Goal: Task Accomplishment & Management: Manage account settings

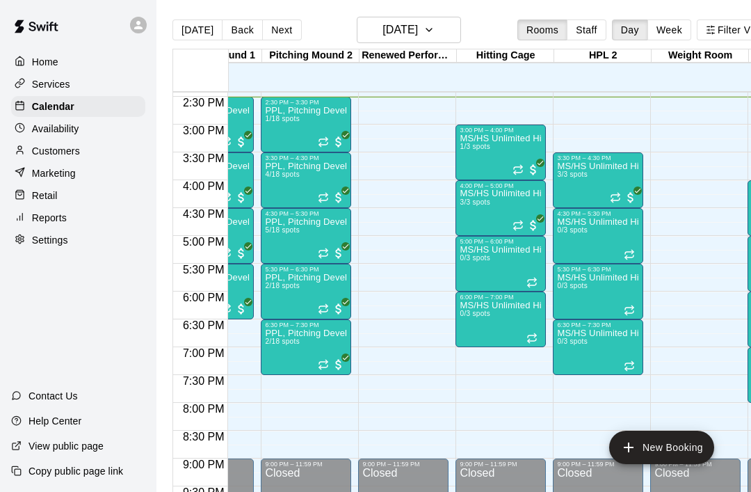
scroll to position [0, 367]
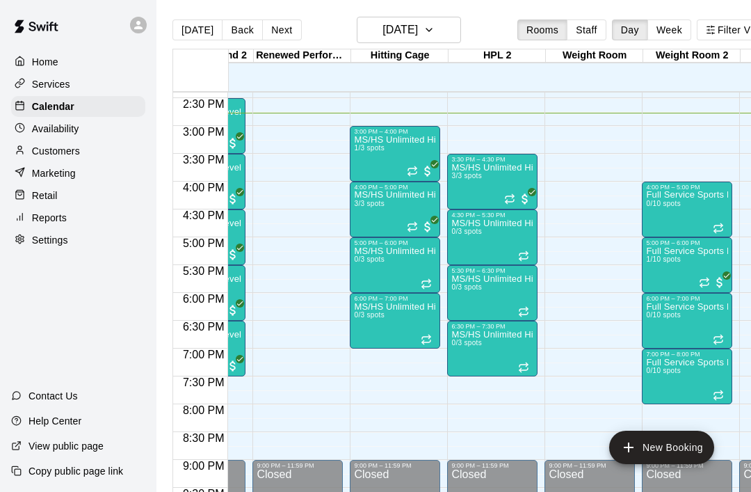
scroll to position [0, 465]
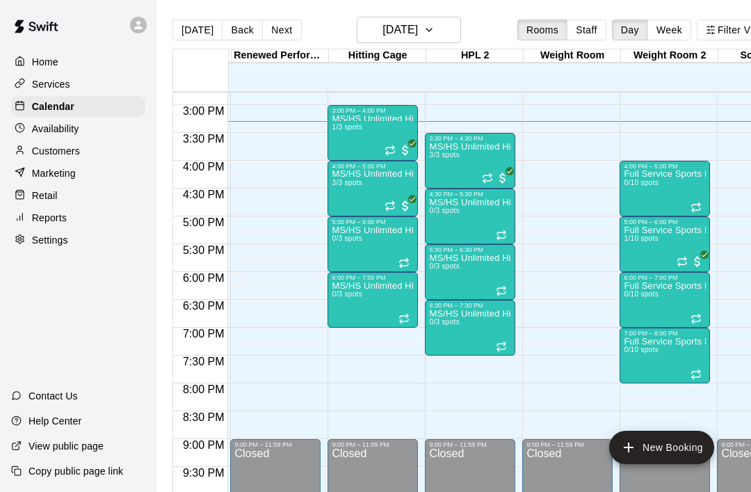
scroll to position [824, 485]
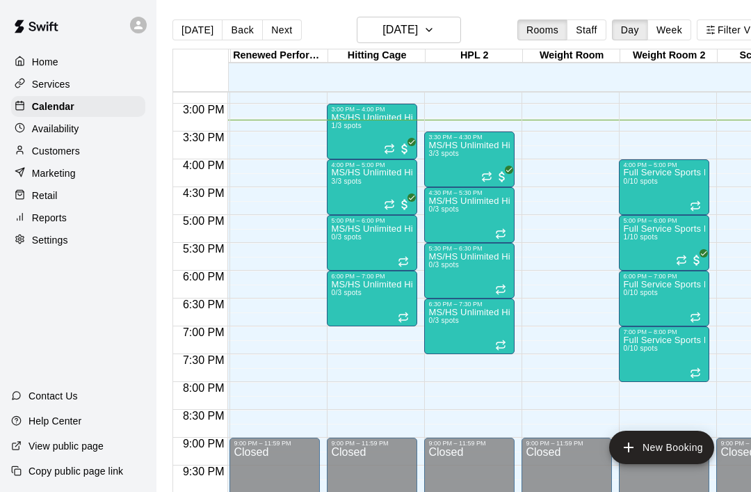
click at [441, 145] on p "MS/HS Unlimited Hitting" at bounding box center [470, 145] width 82 height 0
click at [440, 196] on img "edit" at bounding box center [444, 194] width 16 height 16
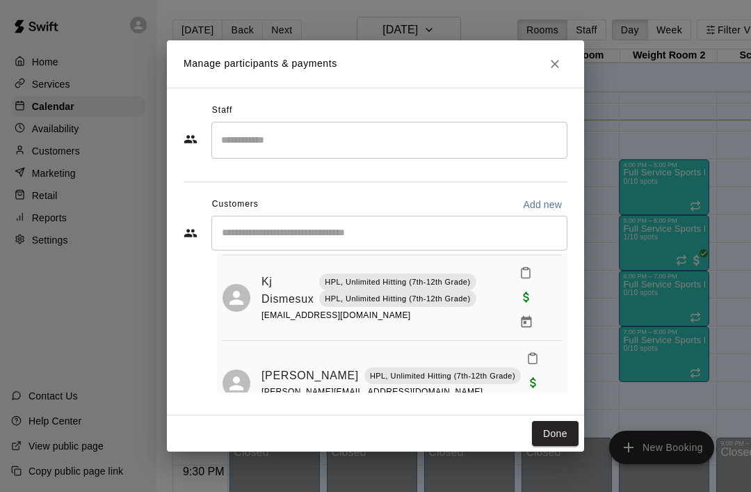
click at [559, 62] on icon "Close" at bounding box center [555, 64] width 14 height 14
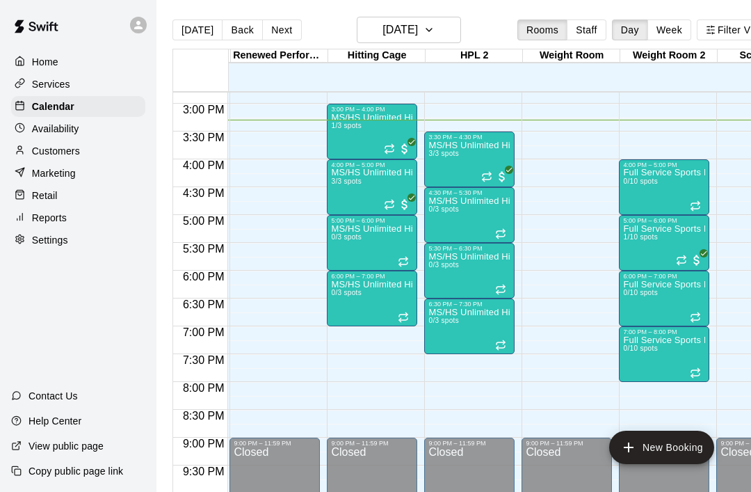
scroll to position [115, 0]
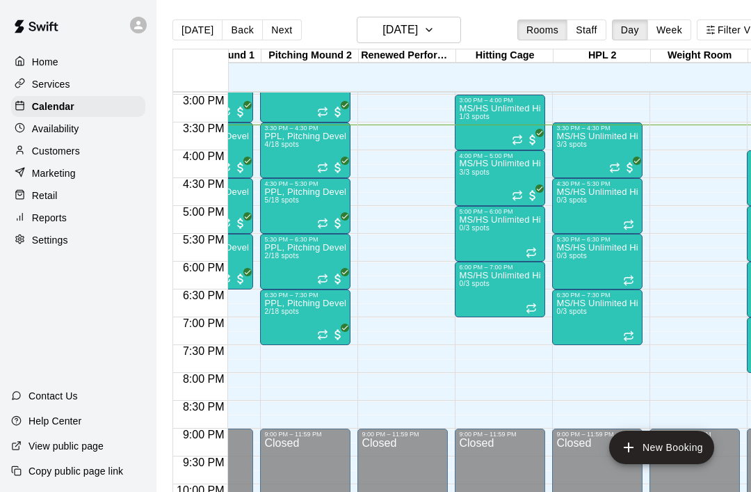
scroll to position [0, 358]
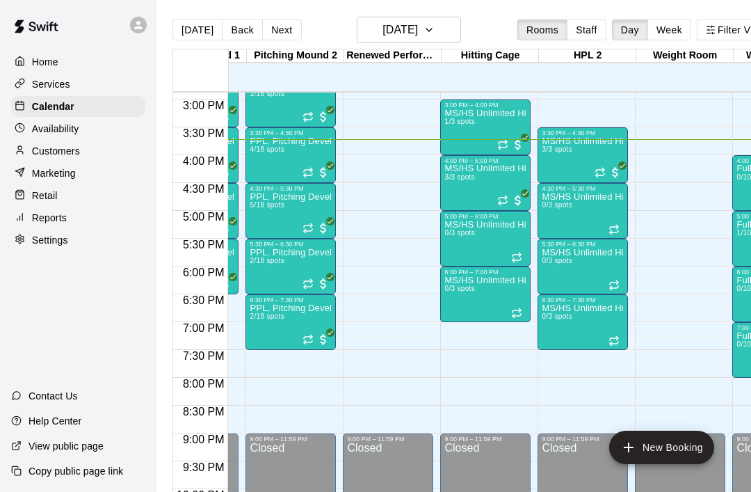
scroll to position [827, 371]
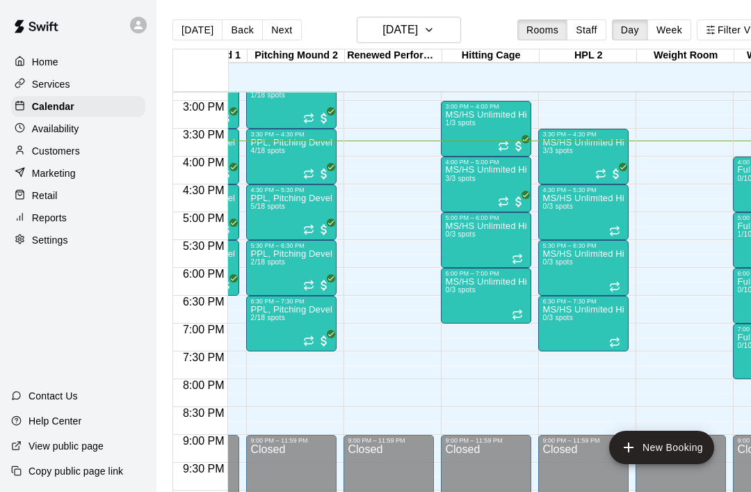
click at [492, 189] on div "MS/HS Unlimited Hitting 3/3 spots" at bounding box center [486, 412] width 82 height 492
click at [467, 211] on img "edit" at bounding box center [460, 215] width 16 height 16
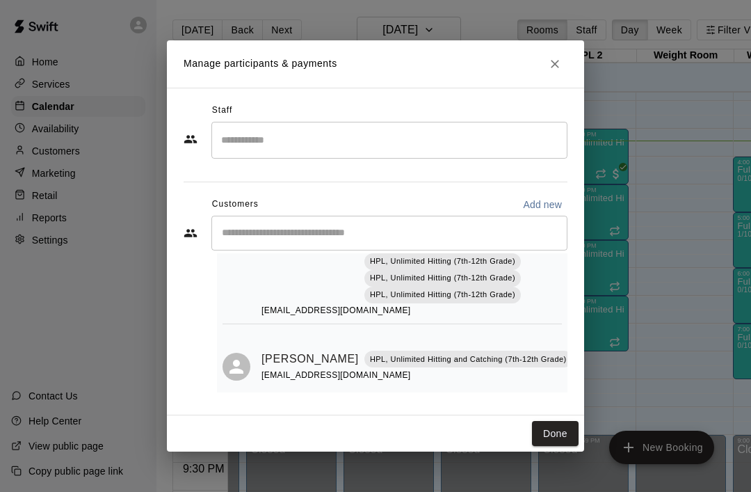
scroll to position [324, 0]
click at [550, 68] on icon "Close" at bounding box center [555, 64] width 14 height 14
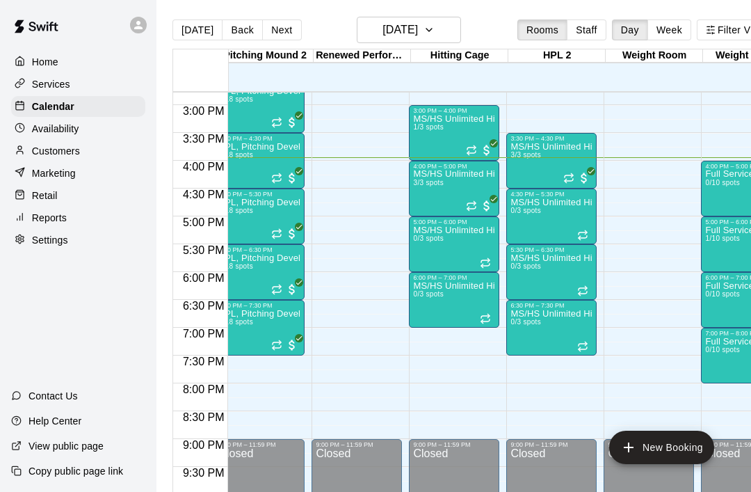
scroll to position [822, 404]
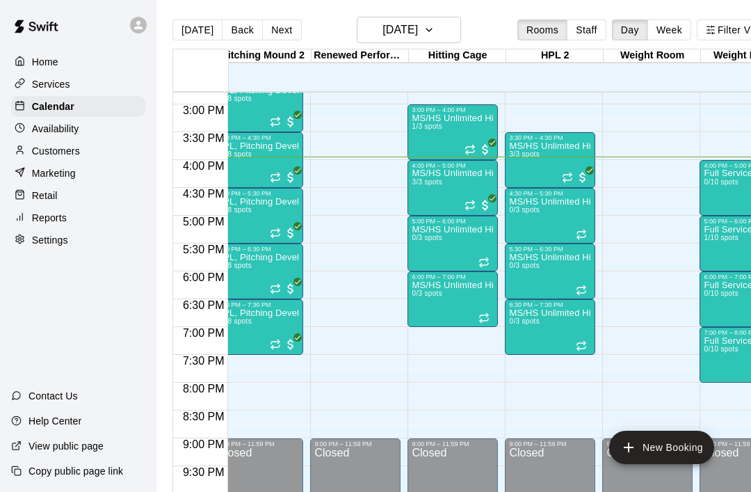
click at [459, 191] on div "MS/HS Unlimited Hitting 3/3 spots" at bounding box center [453, 415] width 82 height 492
click at [429, 225] on img "edit" at bounding box center [427, 218] width 16 height 16
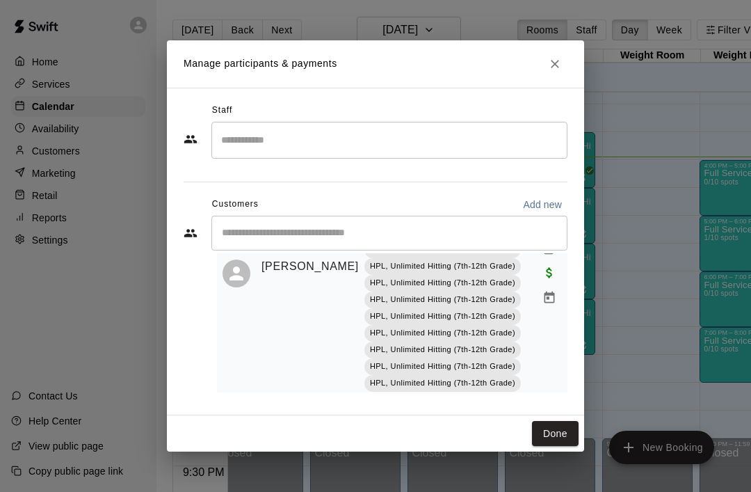
scroll to position [256, 0]
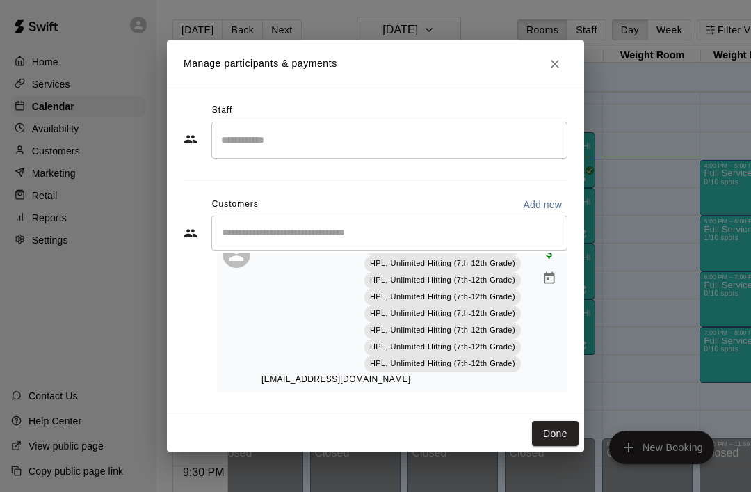
click at [554, 74] on button "Close" at bounding box center [555, 63] width 25 height 25
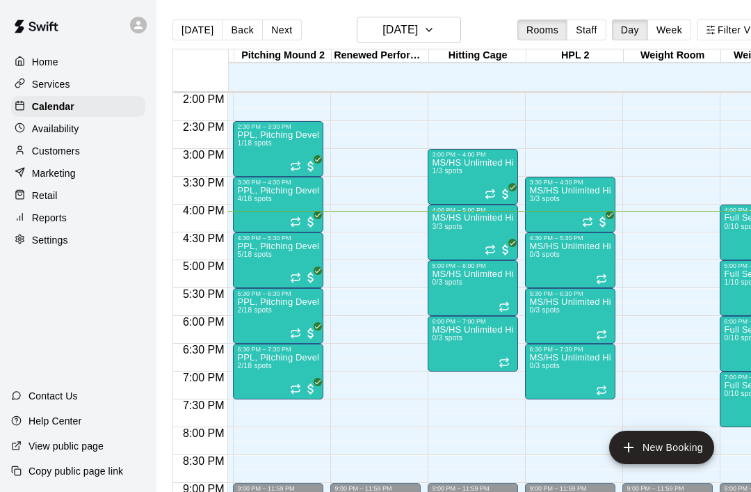
scroll to position [0, 384]
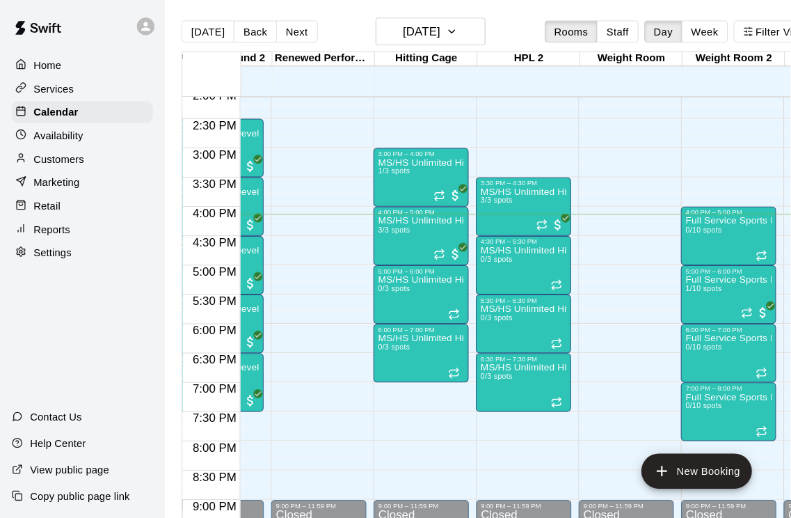
scroll to position [788, 459]
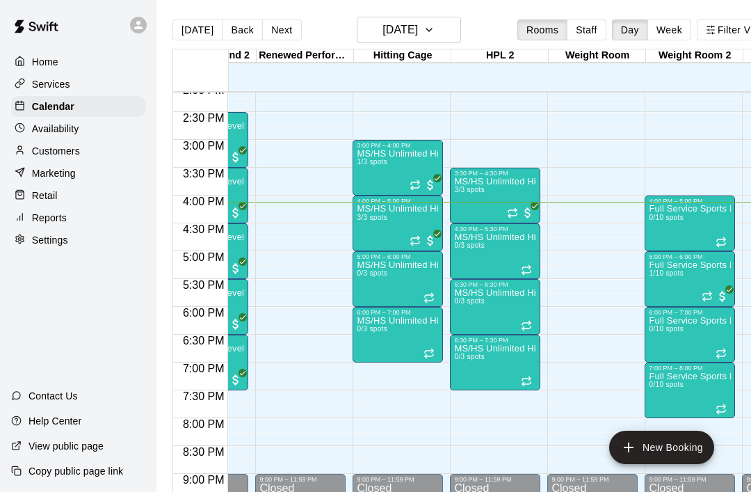
click at [515, 353] on div at bounding box center [375, 246] width 751 height 492
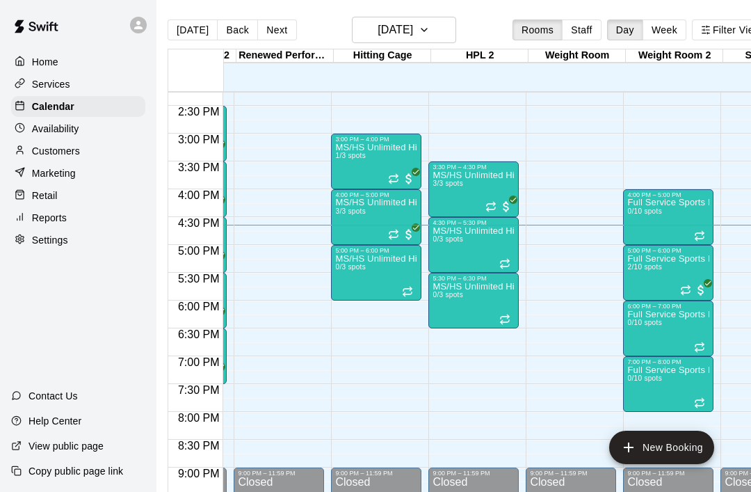
scroll to position [0, 482]
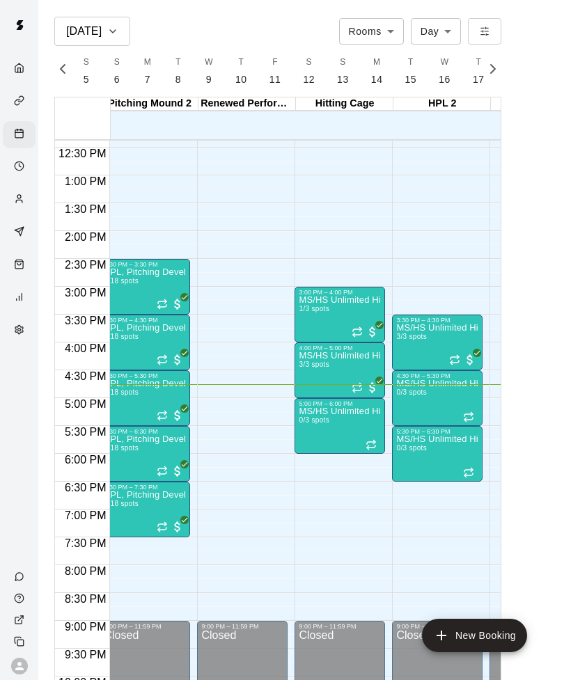
scroll to position [0, 5825]
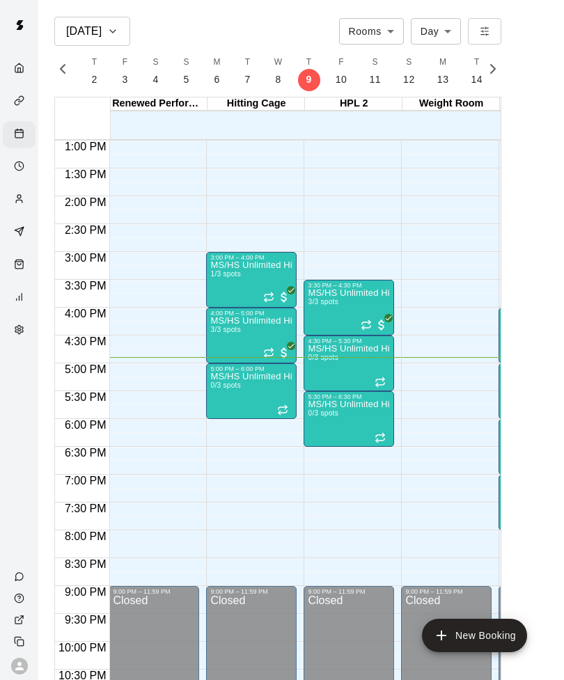
scroll to position [723, 488]
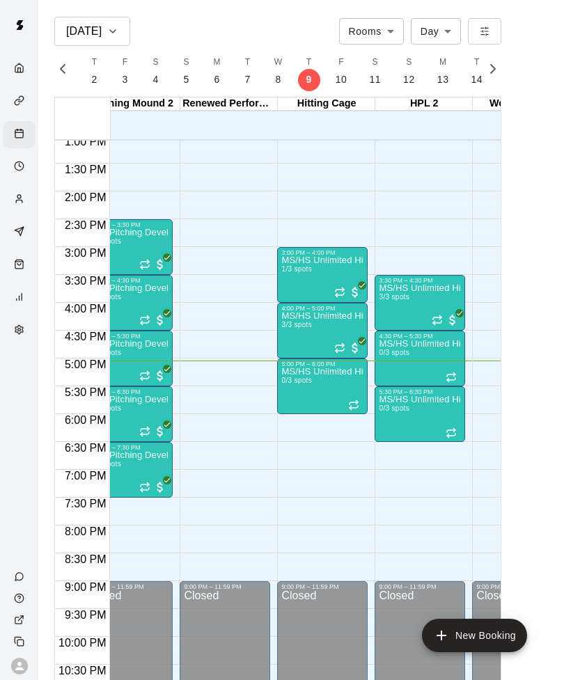
scroll to position [728, 418]
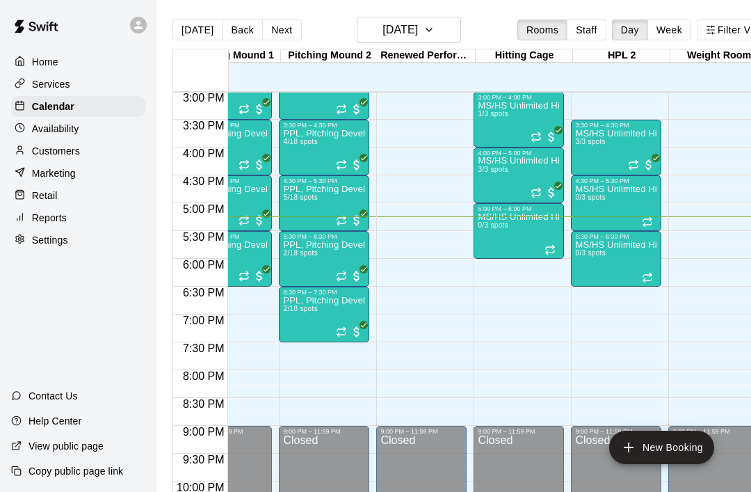
scroll to position [836, 339]
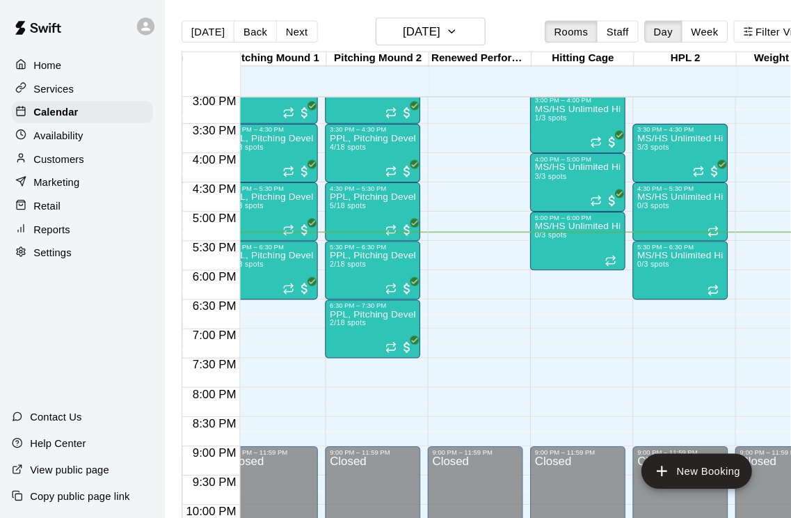
scroll to position [836, 310]
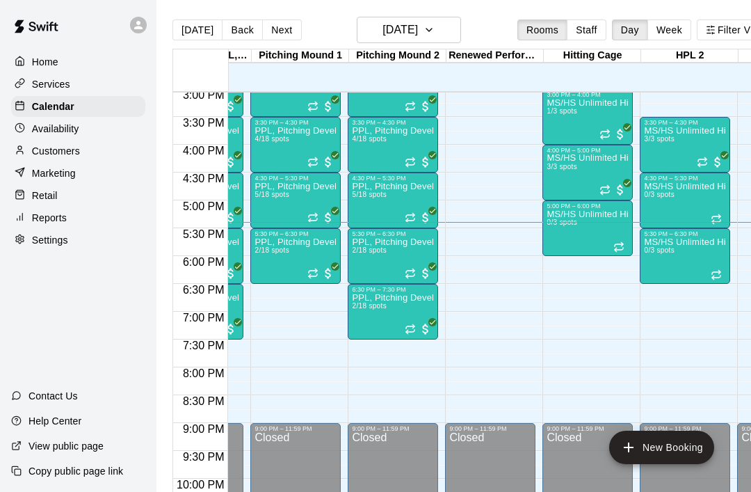
scroll to position [838, 273]
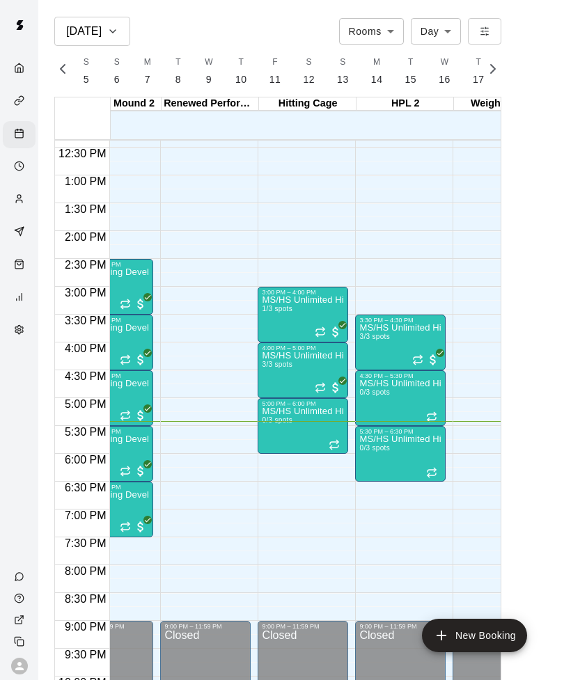
scroll to position [0, 5825]
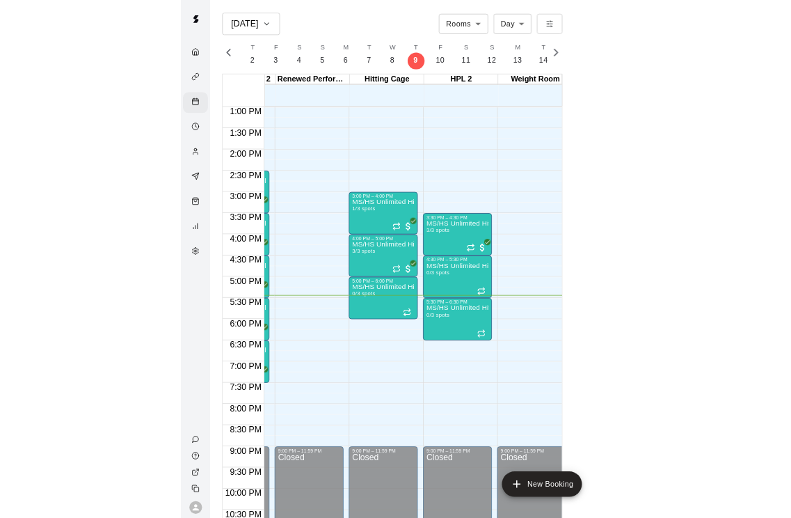
scroll to position [723, 473]
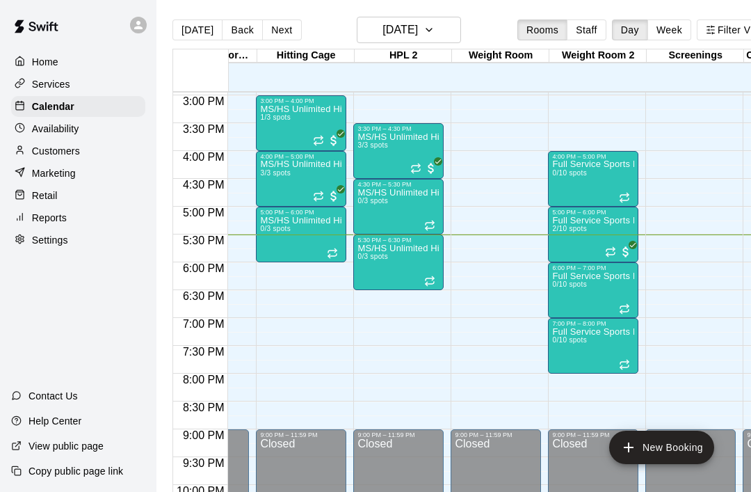
scroll to position [0, 555]
